Goal: Transaction & Acquisition: Book appointment/travel/reservation

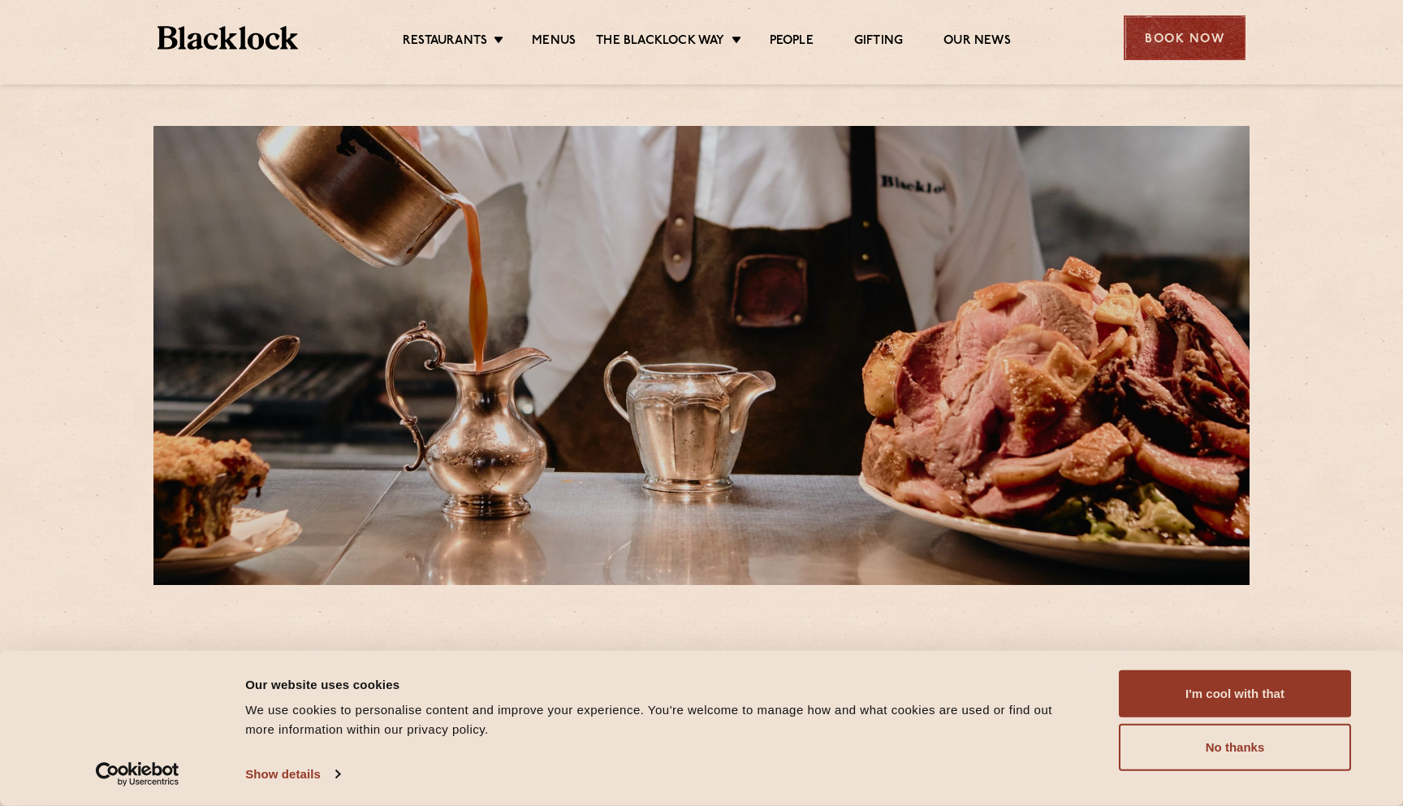
click at [1197, 33] on div "Book Now" at bounding box center [1185, 37] width 122 height 45
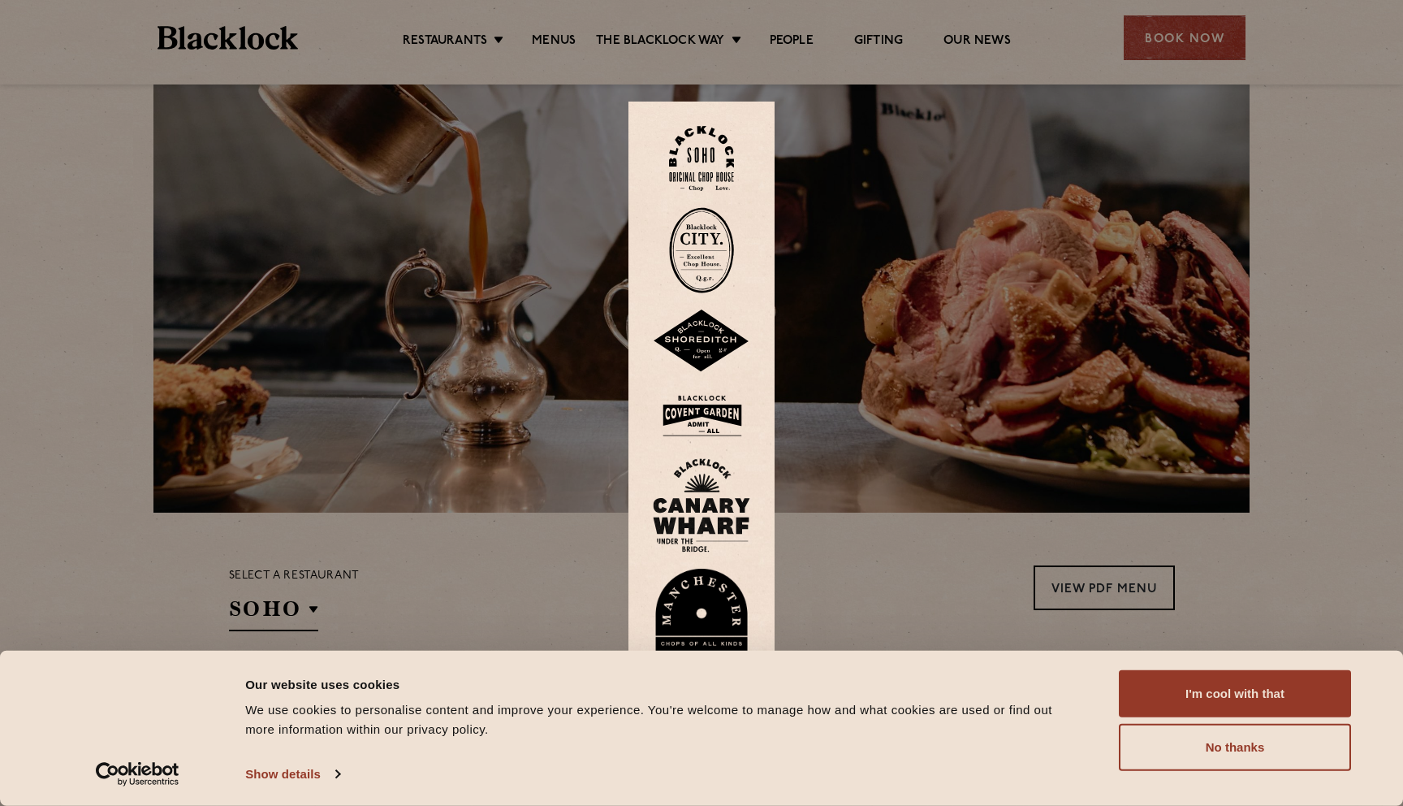
scroll to position [92, 0]
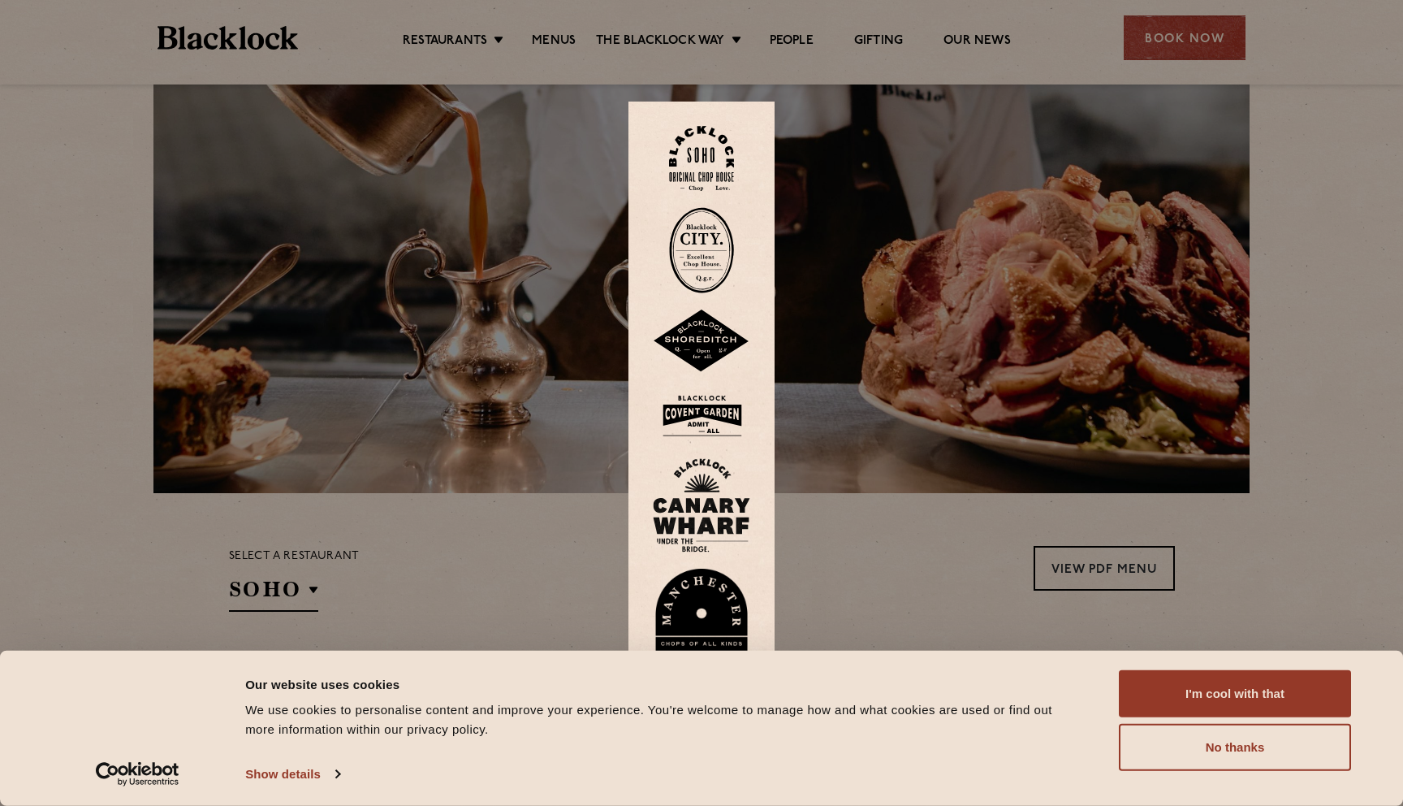
click at [702, 413] on img at bounding box center [701, 415] width 97 height 53
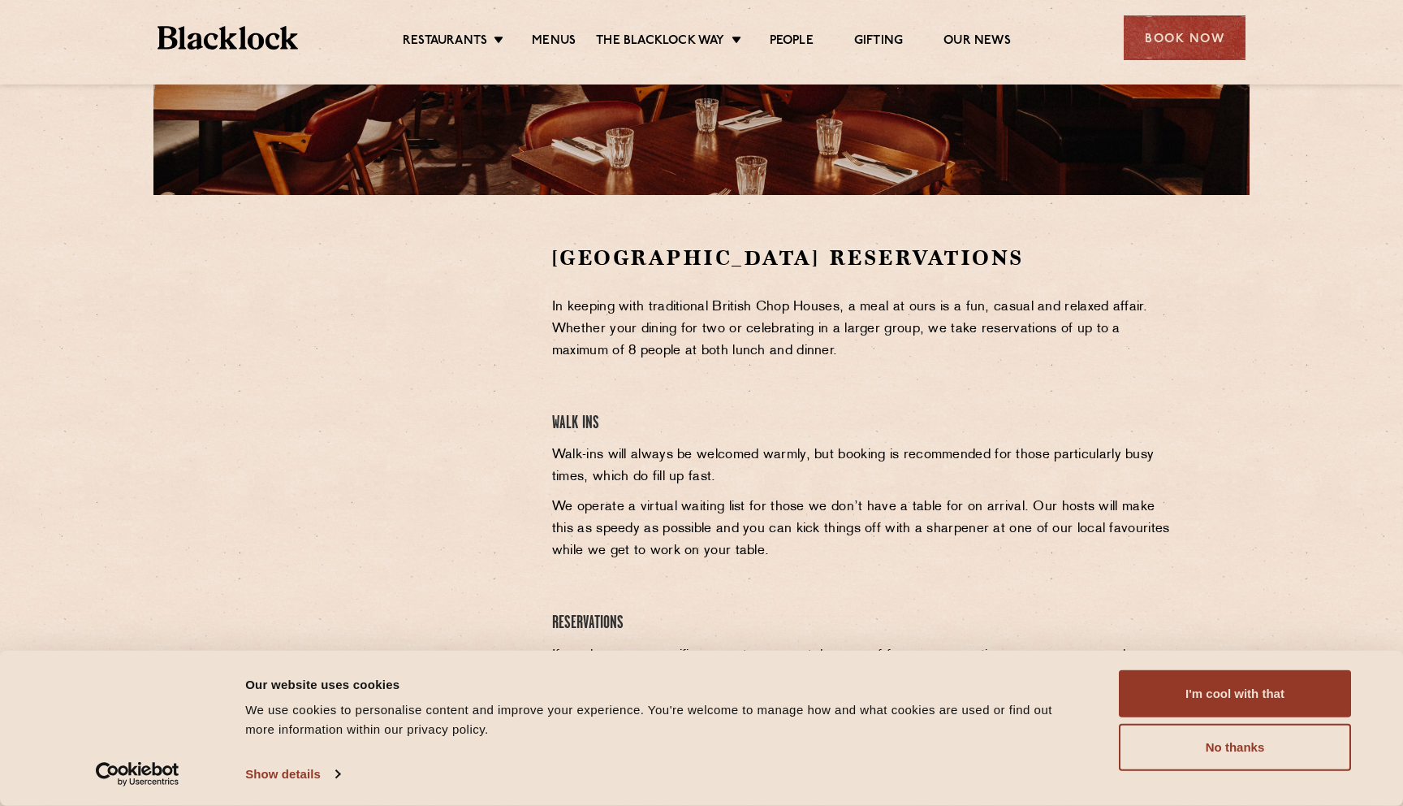
scroll to position [400, 0]
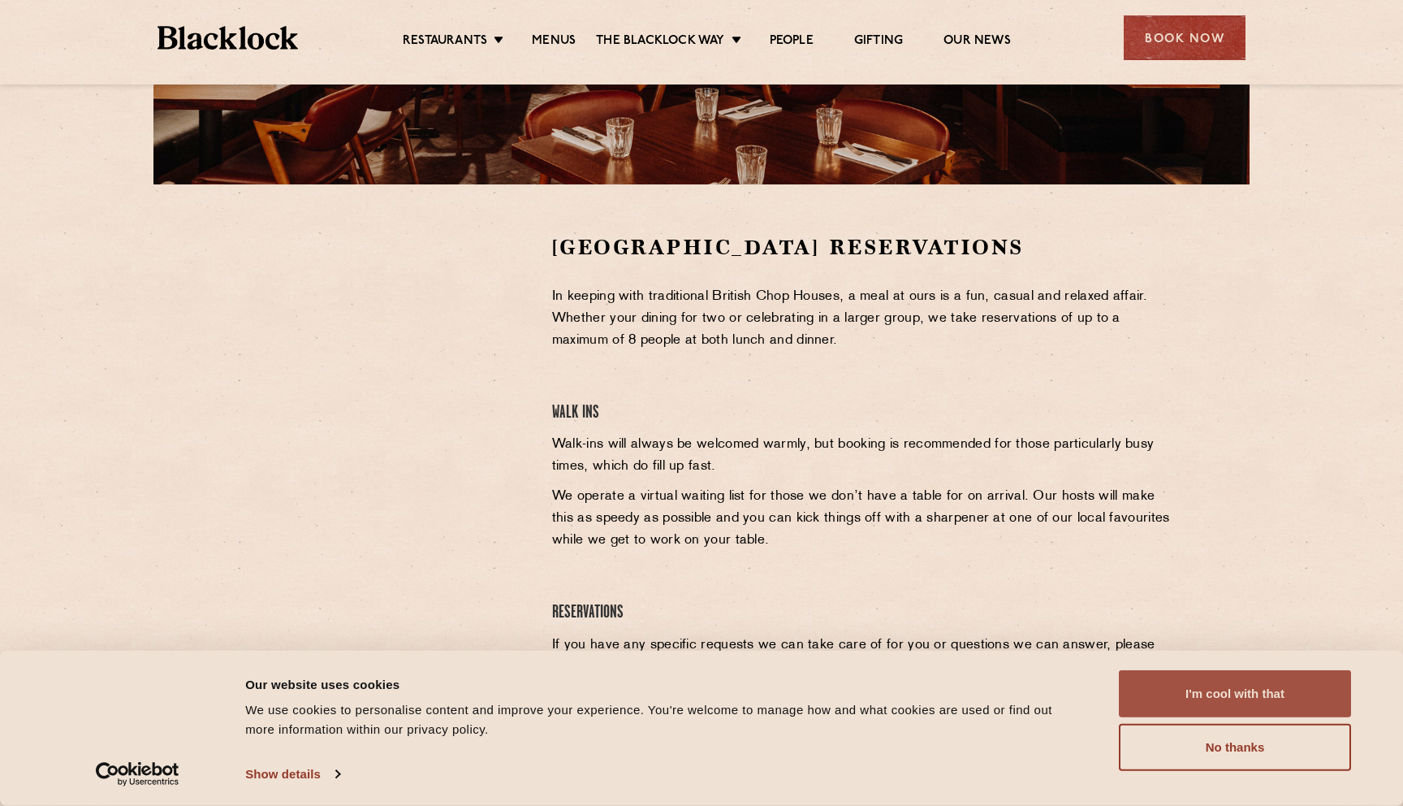
click at [1196, 700] on button "I'm cool with that" at bounding box center [1235, 693] width 232 height 47
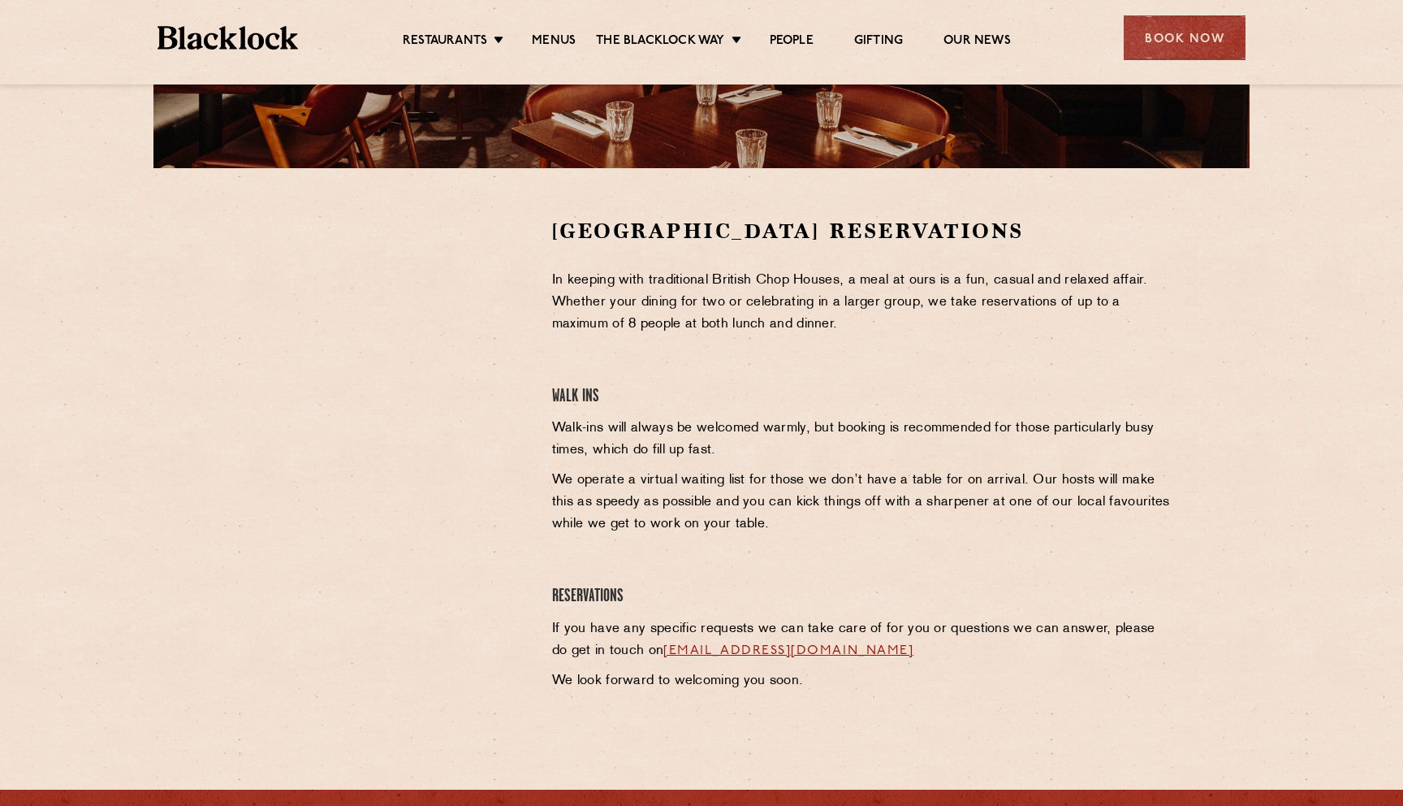
scroll to position [0, 0]
